Goal: Transaction & Acquisition: Register for event/course

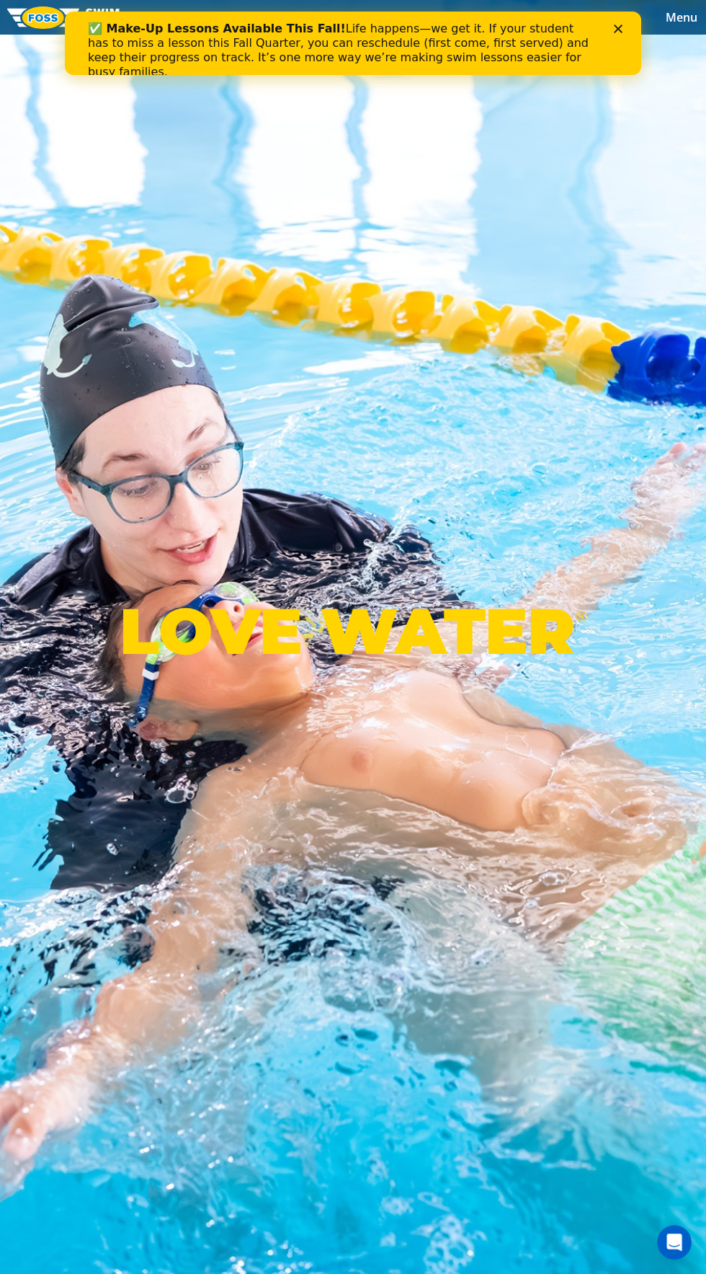
click at [632, 30] on div "✅ Make-Up Lessons Available This Fall! Life happens—we get it. If your student …" at bounding box center [353, 50] width 577 height 66
click at [623, 31] on div "Close" at bounding box center [621, 29] width 14 height 9
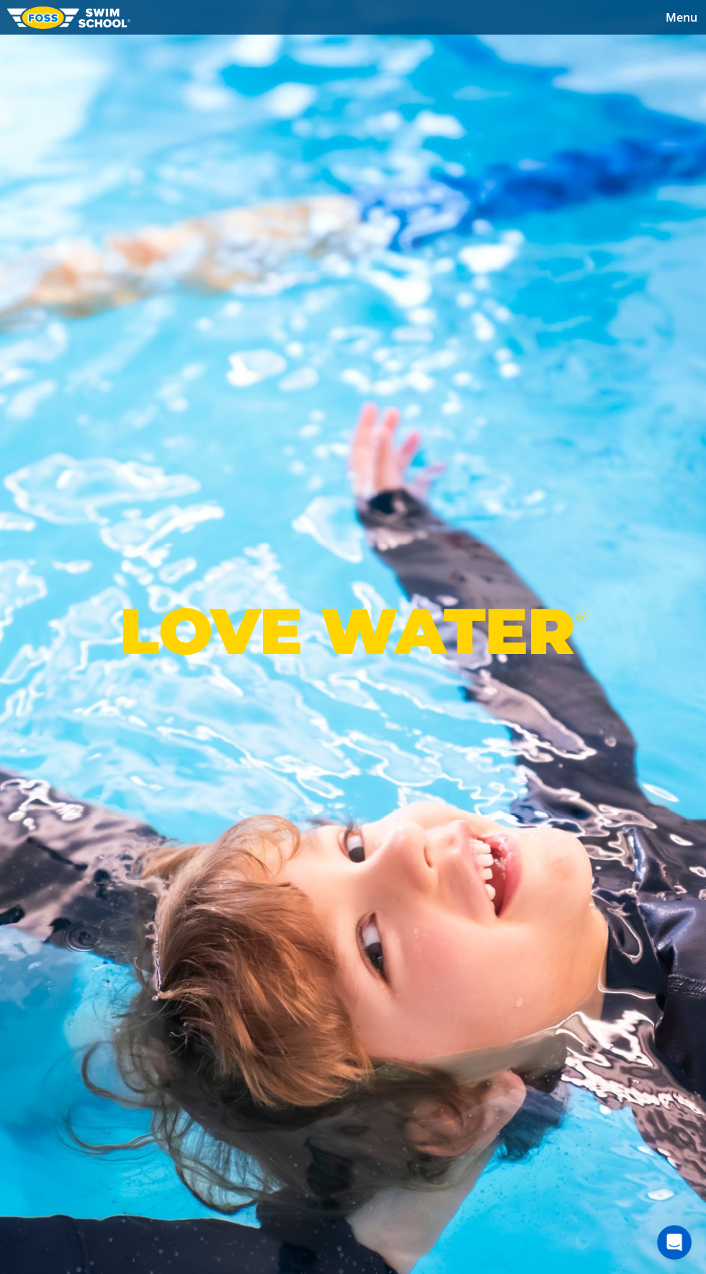
click at [685, 23] on span "Menu" at bounding box center [682, 17] width 32 height 16
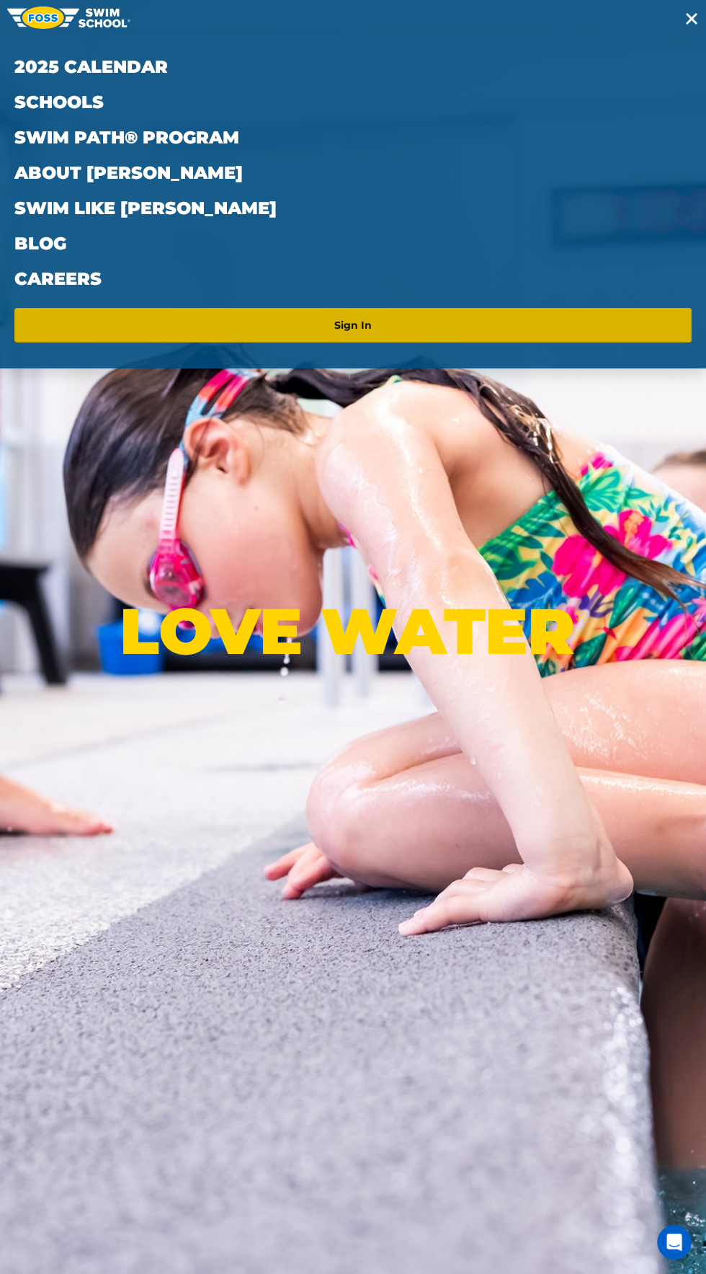
click at [469, 318] on link "Sign In" at bounding box center [353, 325] width 666 height 23
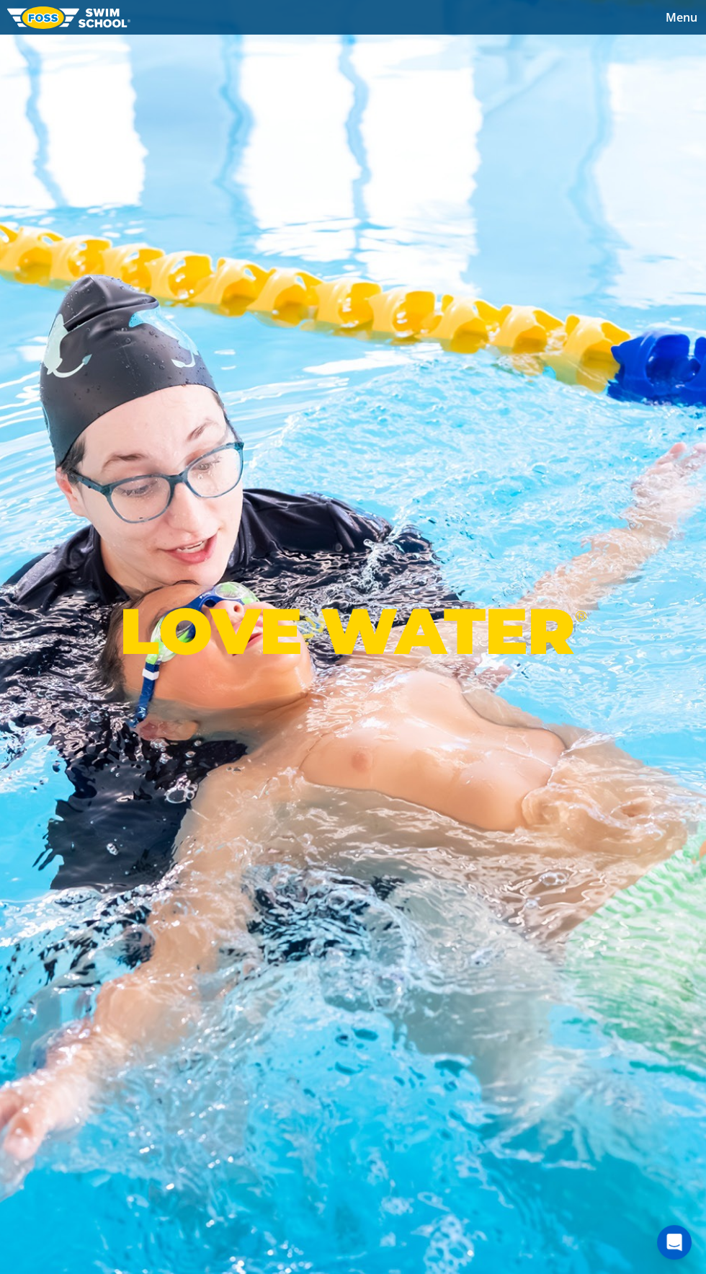
click at [660, 3] on div "Menu 2025 Calendar Schools Swim Path® Program About [PERSON_NAME] Swim Like [PE…" at bounding box center [353, 17] width 706 height 35
click at [682, 29] on div "Menu 2025 Calendar Schools Swim Path® Program About [PERSON_NAME] Swim Like [PE…" at bounding box center [353, 17] width 706 height 35
click at [689, 18] on span "Menu" at bounding box center [682, 17] width 32 height 16
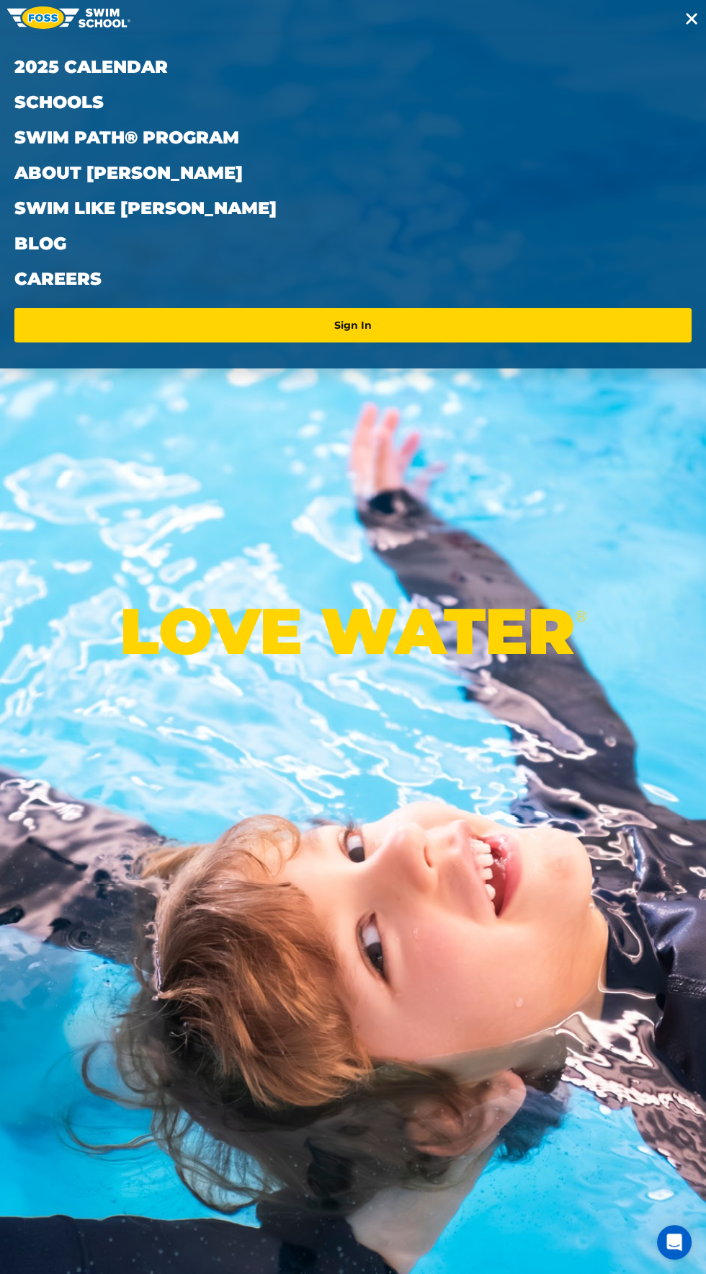
click at [500, 505] on div "LOVE WATER ®" at bounding box center [353, 637] width 706 height 1274
click at [697, 22] on span "Toggle navigation" at bounding box center [692, 19] width 12 height 12
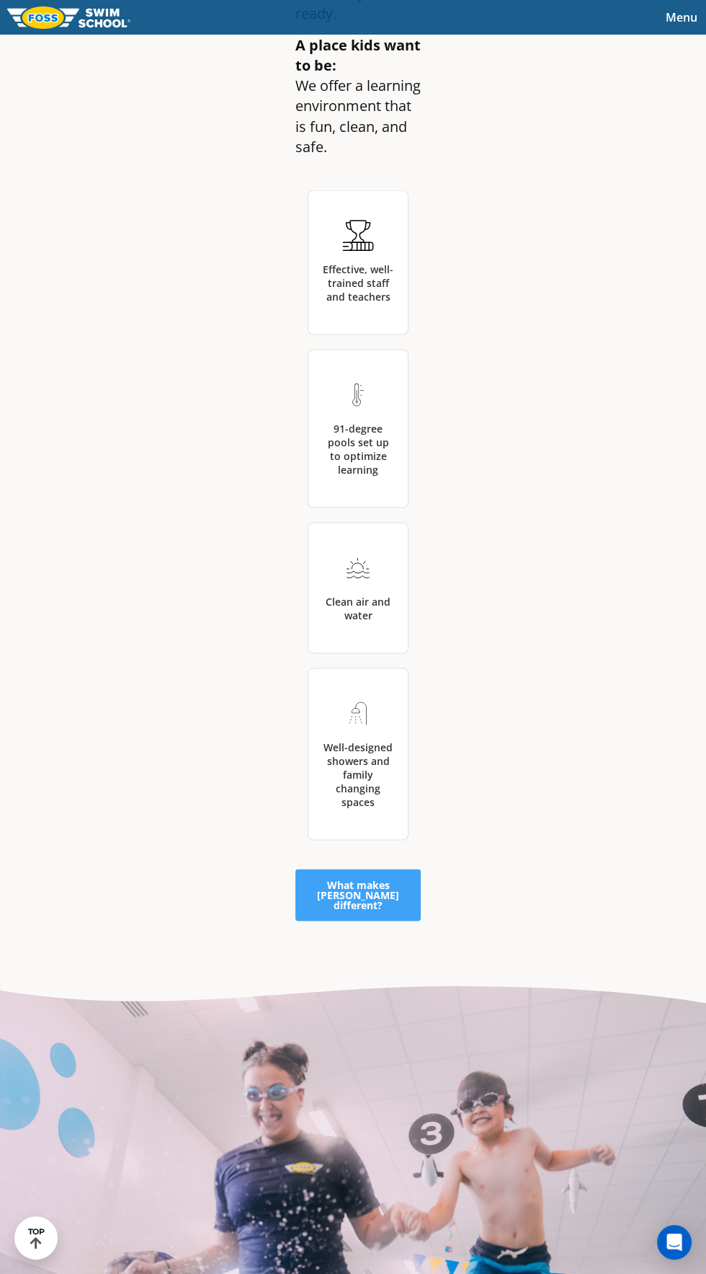
scroll to position [3847, 0]
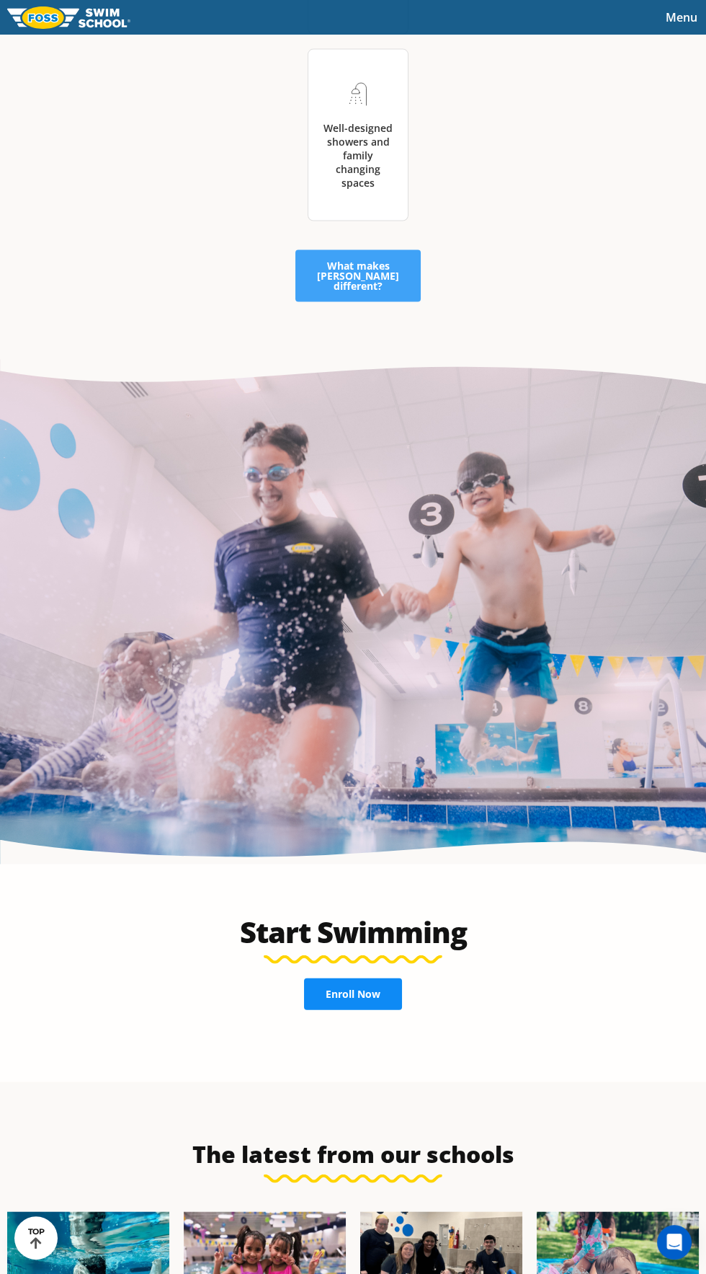
click at [370, 999] on span "Enroll Now" at bounding box center [353, 994] width 55 height 10
